Goal: Task Accomplishment & Management: Manage account settings

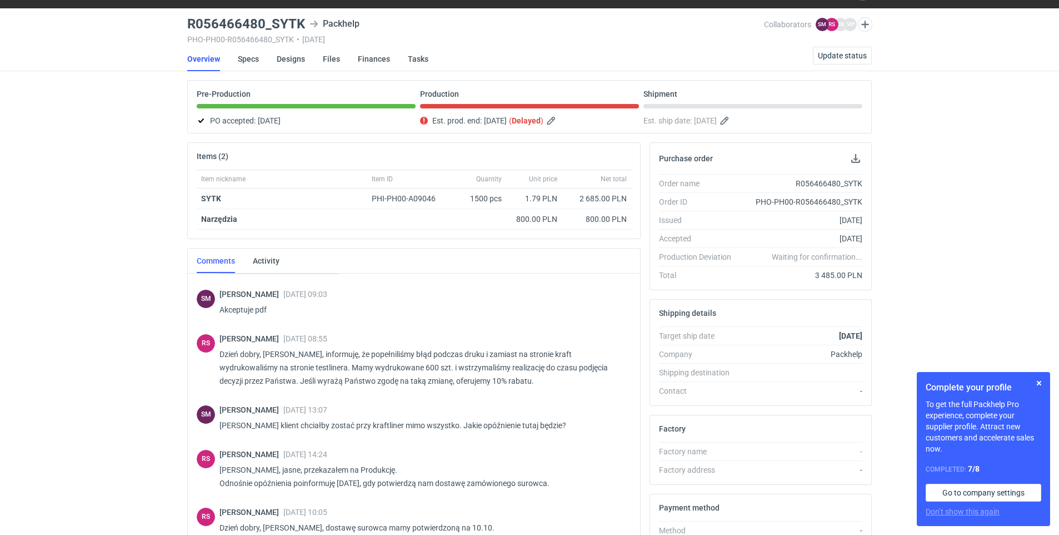
scroll to position [338, 0]
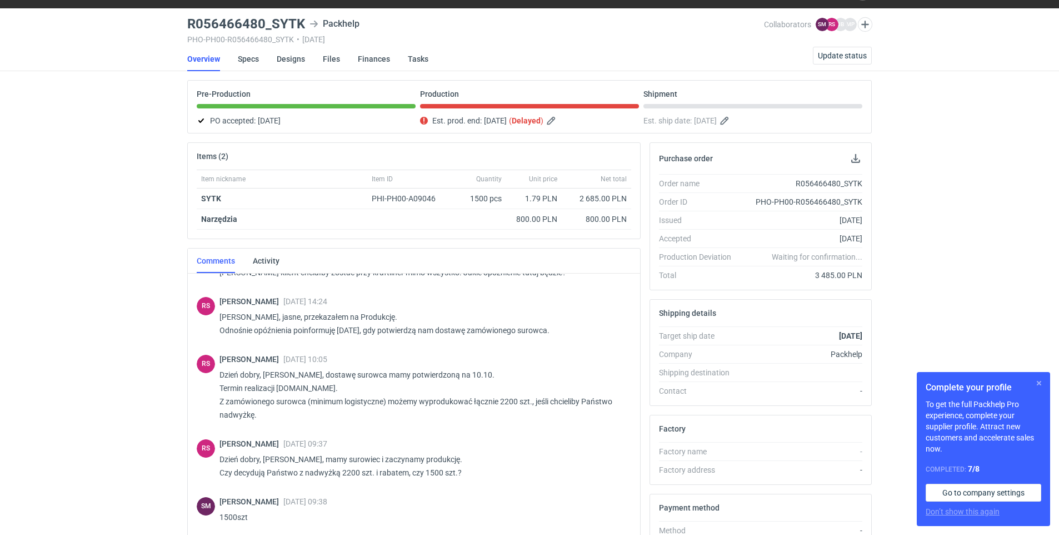
click at [1040, 386] on button "button" at bounding box center [1038, 382] width 13 height 13
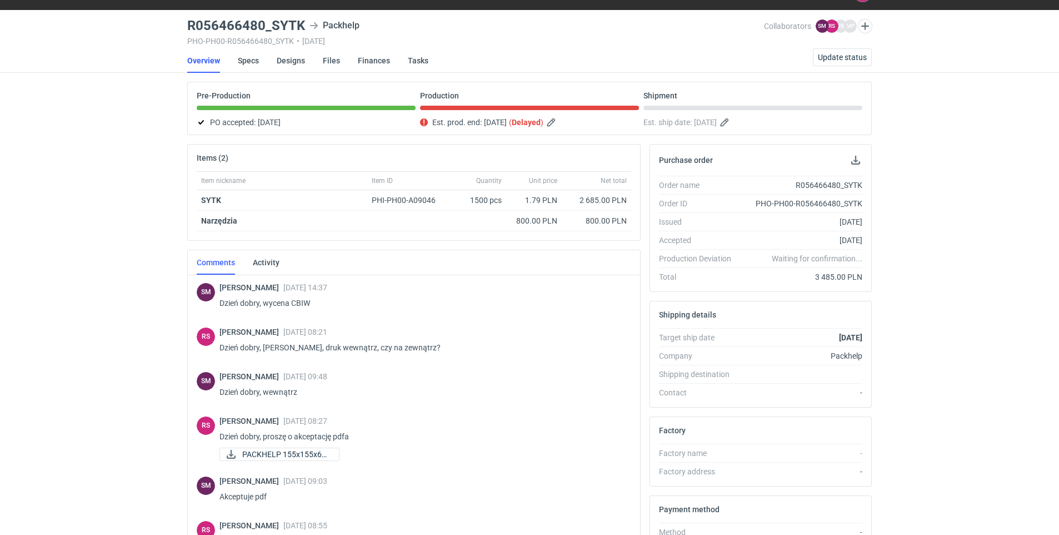
scroll to position [0, 0]
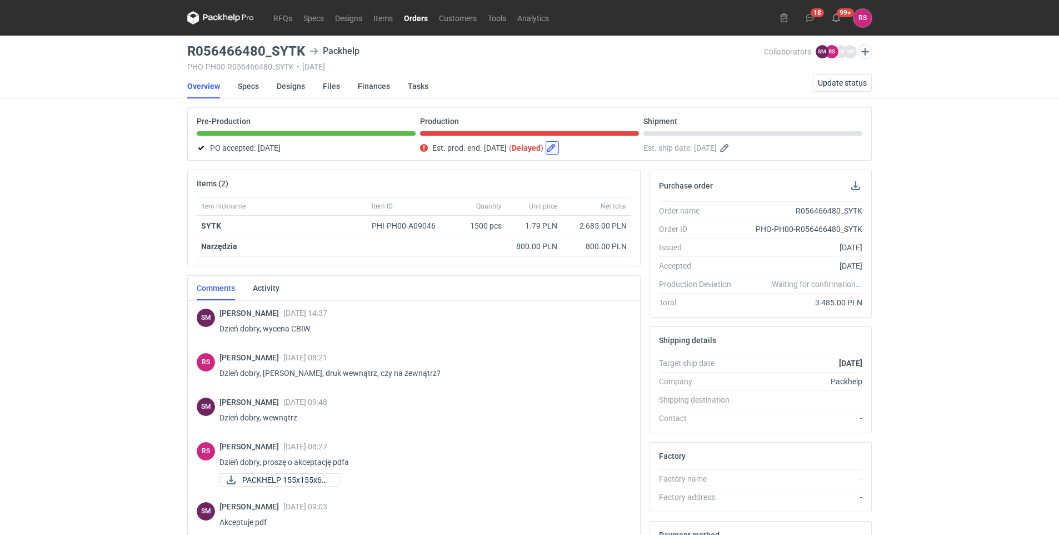
click at [559, 148] on button "button" at bounding box center [552, 147] width 13 height 13
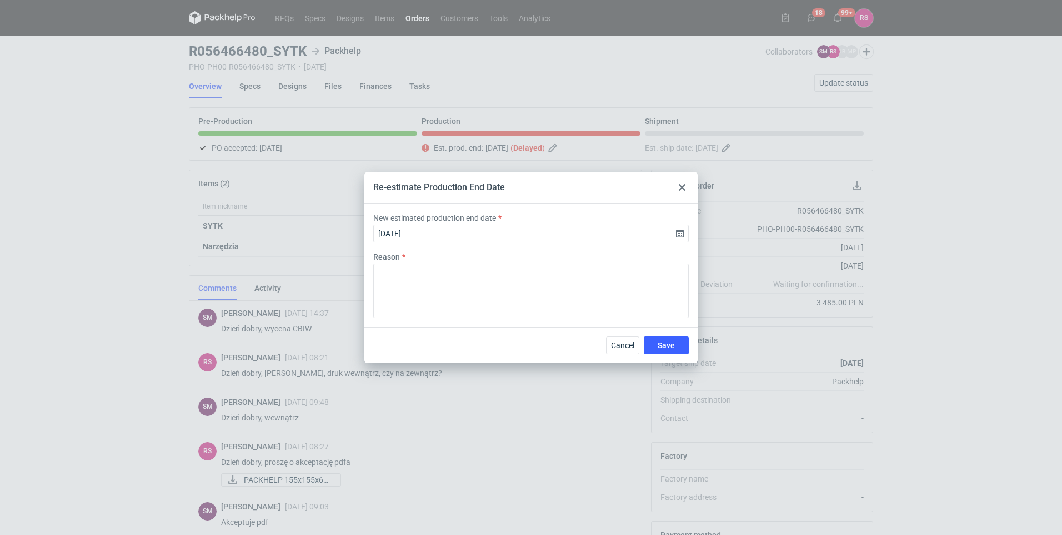
click at [685, 189] on use at bounding box center [682, 187] width 7 height 7
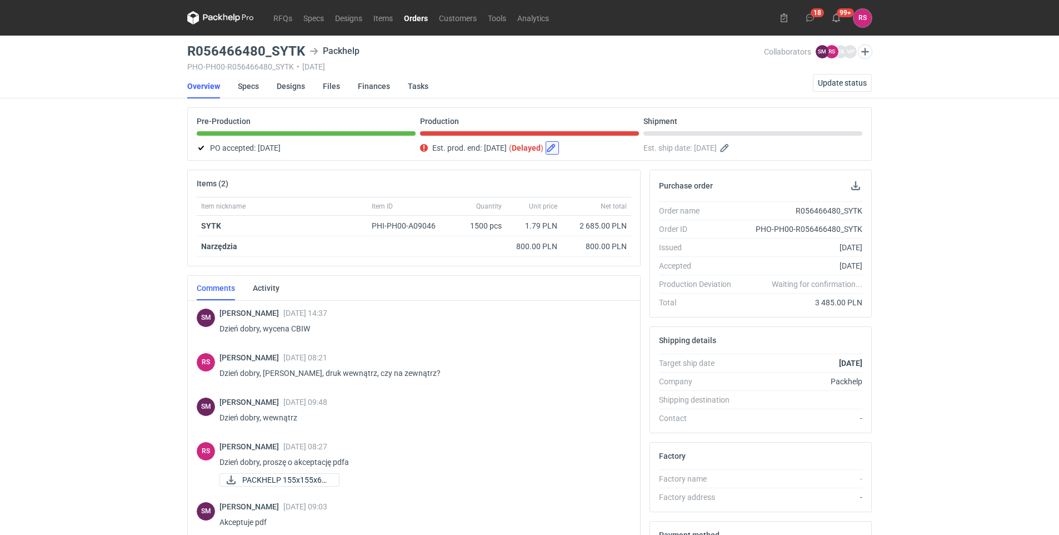
click at [559, 146] on button "button" at bounding box center [552, 147] width 13 height 13
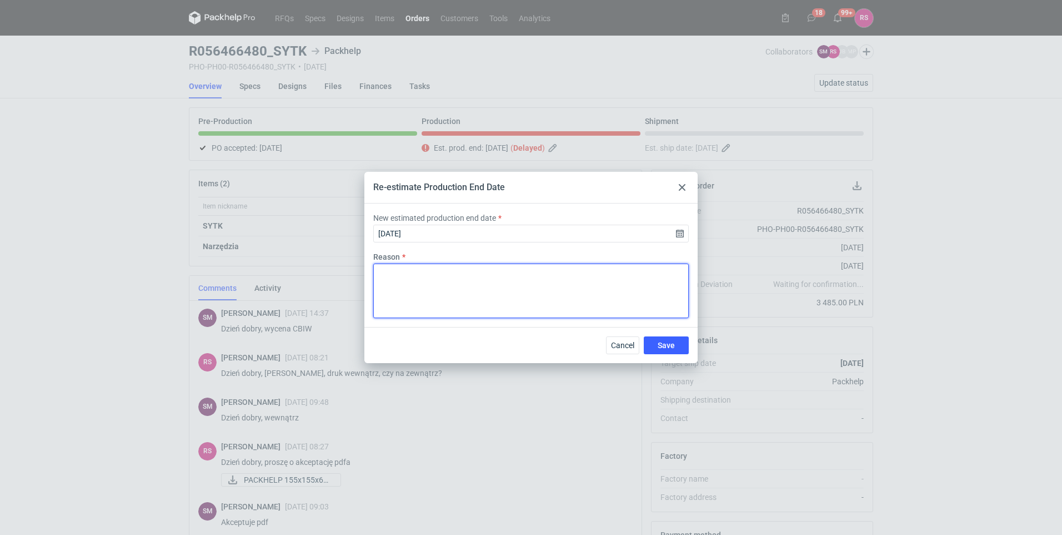
click at [499, 270] on textarea "Reason" at bounding box center [531, 290] width 316 height 54
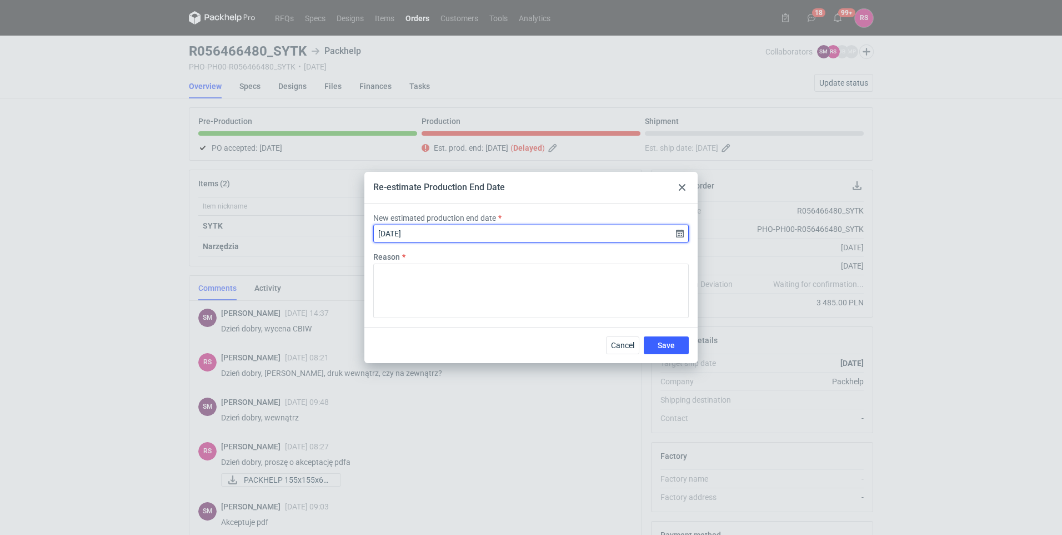
click at [617, 233] on input "[DATE]" at bounding box center [531, 233] width 316 height 18
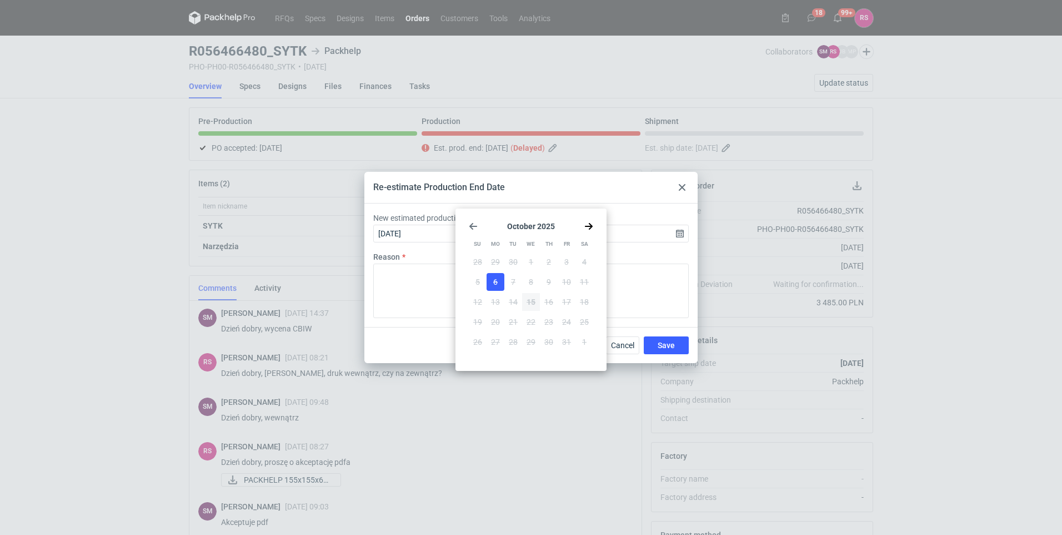
click at [593, 222] on div "[DATE] Su Mo Tu We Th Fr Sa 28 29 30 1 2 3 4 5 6 7 8 9 10 11 12 13 14 15 16 17 …" at bounding box center [531, 289] width 142 height 153
click at [587, 228] on icon "Go forward 1 month" at bounding box center [589, 226] width 9 height 9
click at [473, 227] on icon "Go back 1 month" at bounding box center [473, 226] width 9 height 9
click at [411, 235] on input "[DATE]" at bounding box center [531, 233] width 316 height 18
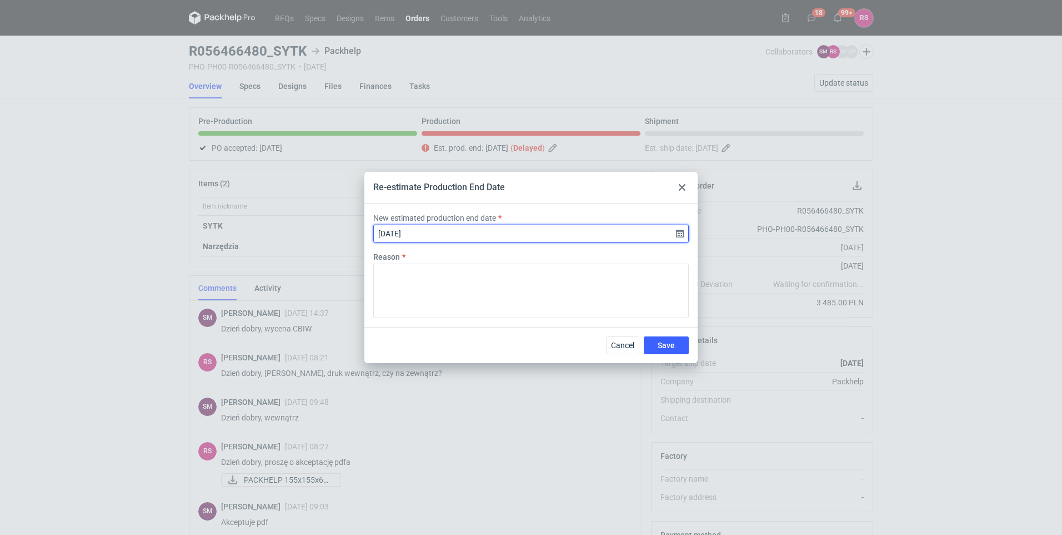
click at [416, 233] on input "[DATE]" at bounding box center [531, 233] width 316 height 18
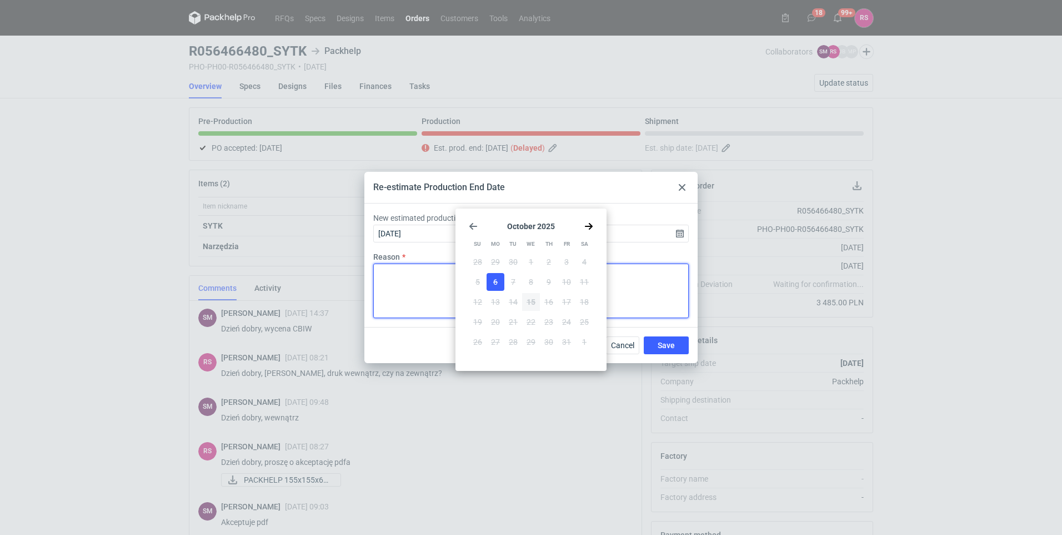
click at [445, 286] on textarea "Reason" at bounding box center [531, 290] width 316 height 54
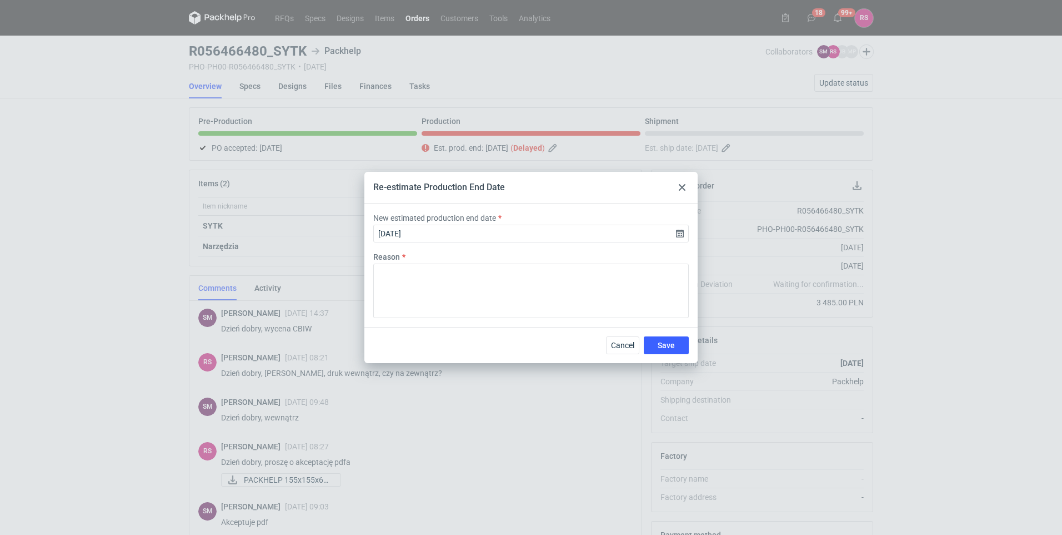
click at [681, 186] on use at bounding box center [682, 187] width 7 height 7
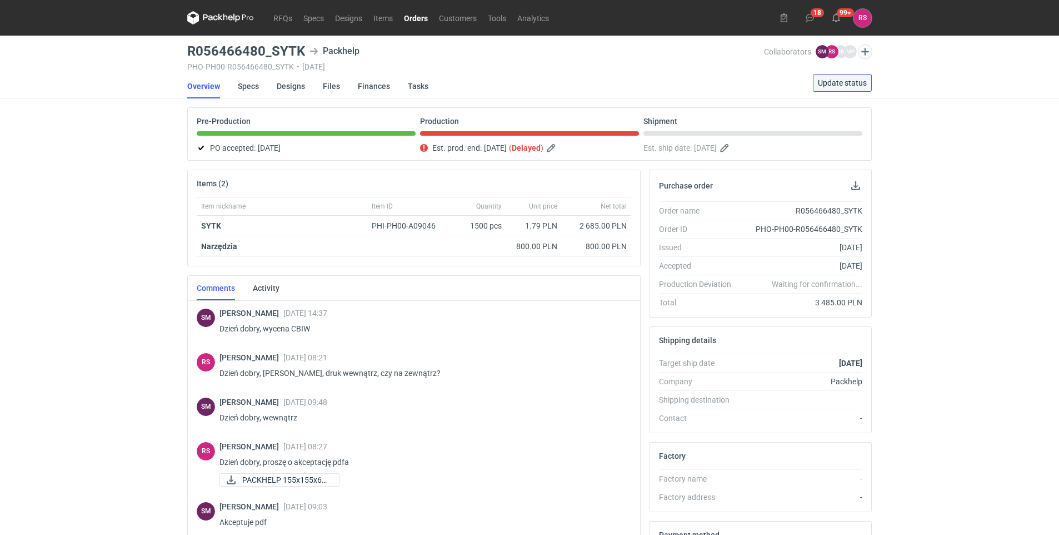
click at [855, 80] on span "Update status" at bounding box center [842, 83] width 49 height 8
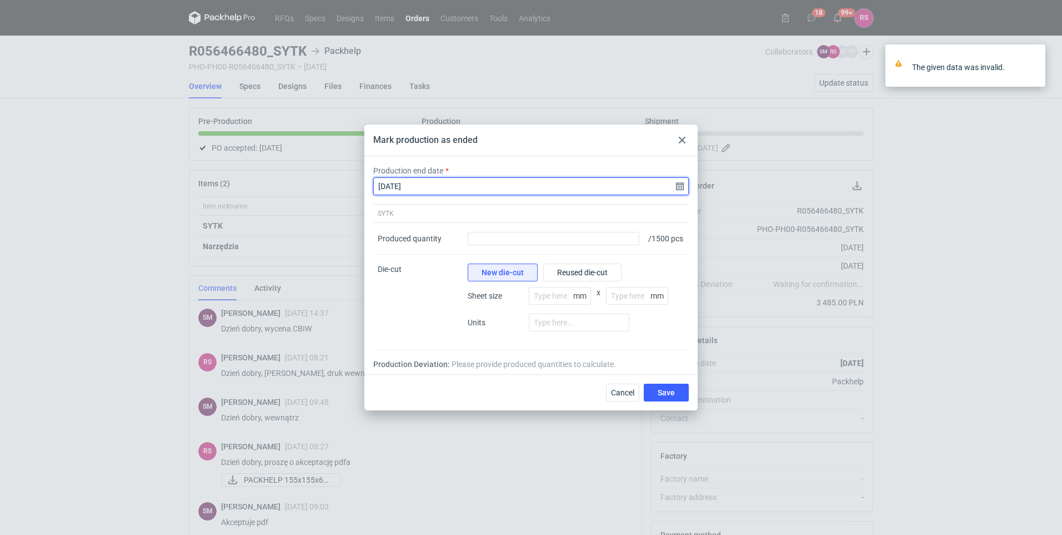
click at [432, 182] on input "[DATE]" at bounding box center [531, 186] width 316 height 18
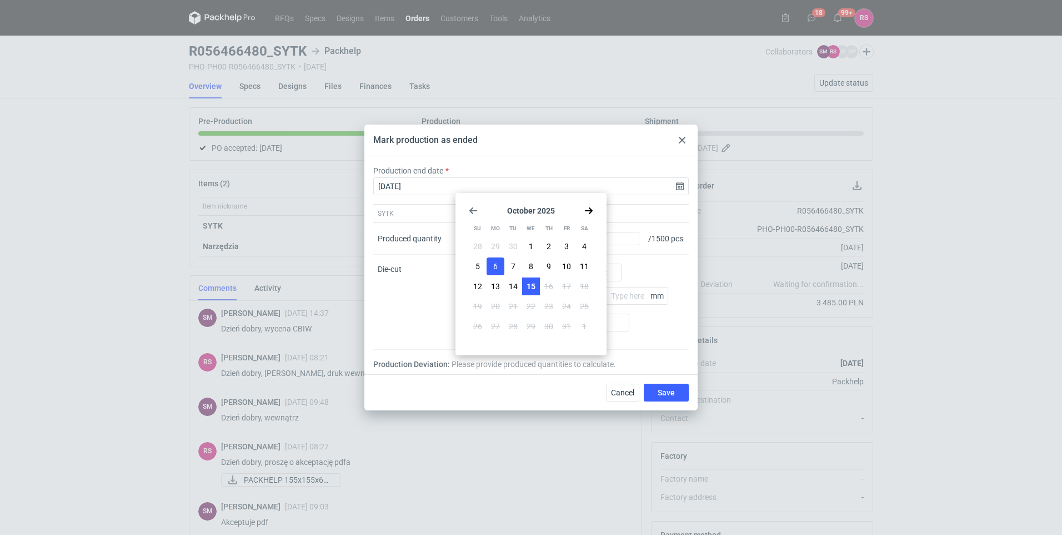
click at [537, 282] on button "15" at bounding box center [531, 286] width 18 height 18
type input "[DATE]"
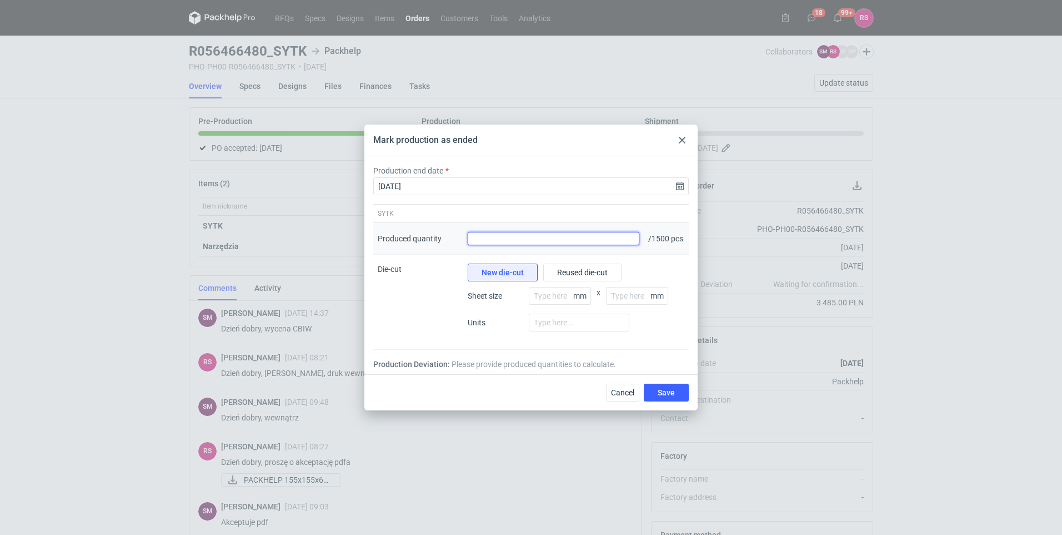
click at [493, 236] on input "Produced quantity" at bounding box center [554, 238] width 172 height 13
click at [558, 242] on input "Produced quantity" at bounding box center [554, 238] width 172 height 13
type input "1600"
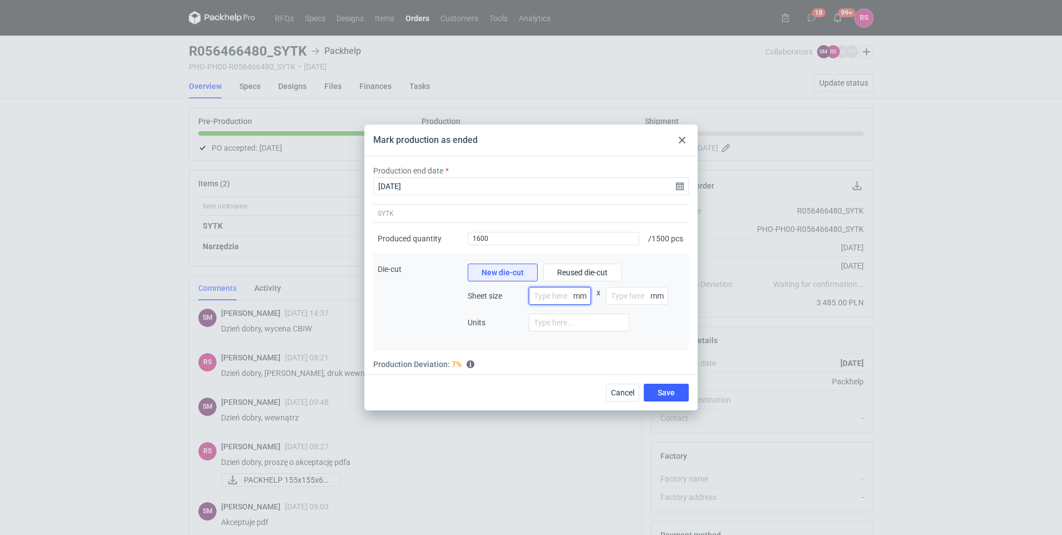
click at [555, 295] on input "number" at bounding box center [560, 296] width 62 height 18
type input "80"
click at [648, 302] on input "number" at bounding box center [637, 296] width 62 height 18
type input "120"
click at [604, 328] on input "number" at bounding box center [579, 322] width 101 height 18
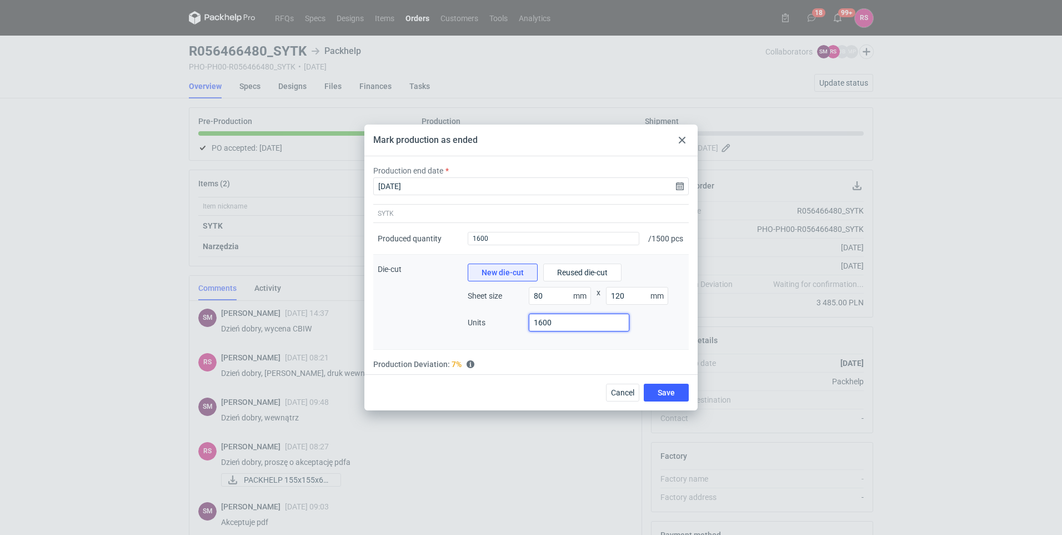
type input "1600"
click at [513, 349] on div "New die-cut Reused die-cut Sheet size 80 mm x 120 mm Units 1600" at bounding box center [576, 301] width 226 height 95
click at [581, 287] on div "New die-cut Reused die-cut Sheet size 80 mm x 120 mm Units 1600" at bounding box center [576, 301] width 217 height 77
click at [581, 276] on span "Reused die-cut" at bounding box center [582, 272] width 51 height 8
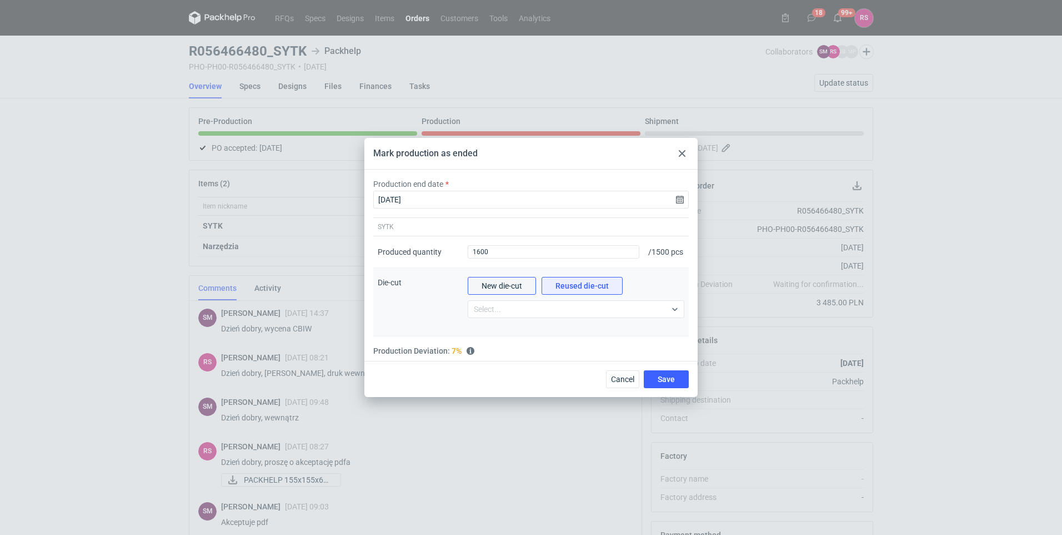
click at [513, 288] on span "New die-cut" at bounding box center [502, 286] width 41 height 8
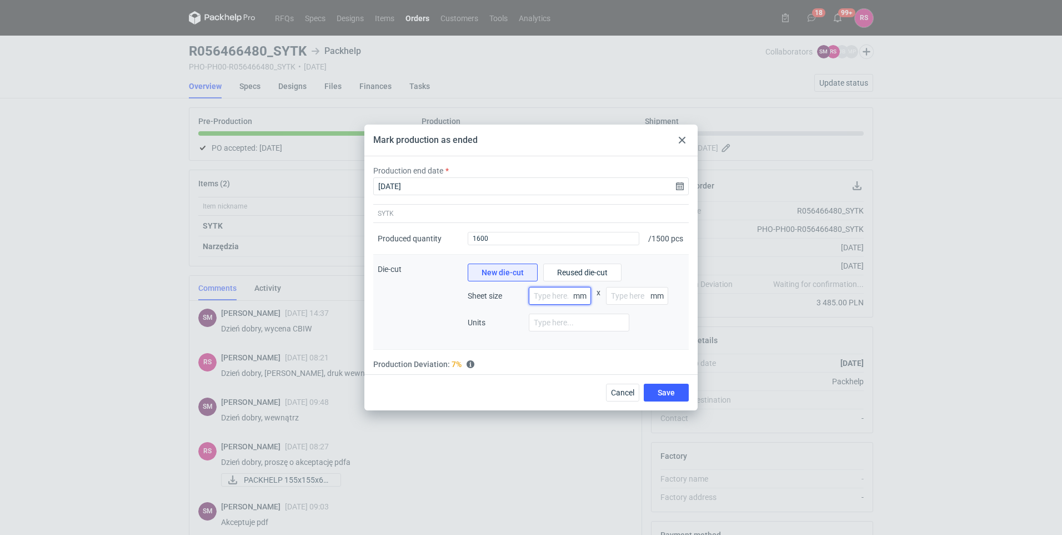
click at [556, 304] on input "number" at bounding box center [560, 296] width 62 height 18
type input "80"
click at [635, 304] on input "number" at bounding box center [637, 296] width 62 height 18
type input "120"
drag, startPoint x: 565, startPoint y: 343, endPoint x: 572, endPoint y: 323, distance: 21.8
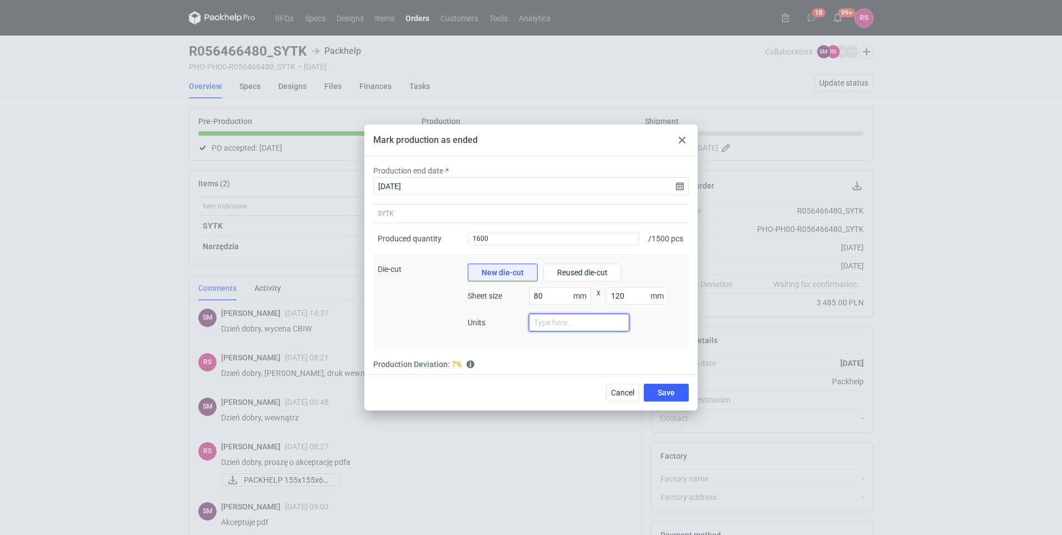
click at [570, 335] on div at bounding box center [579, 326] width 101 height 27
click at [572, 321] on input "number" at bounding box center [579, 322] width 101 height 18
type input "1600"
click at [677, 397] on button "Save" at bounding box center [666, 392] width 45 height 18
